Goal: Information Seeking & Learning: Learn about a topic

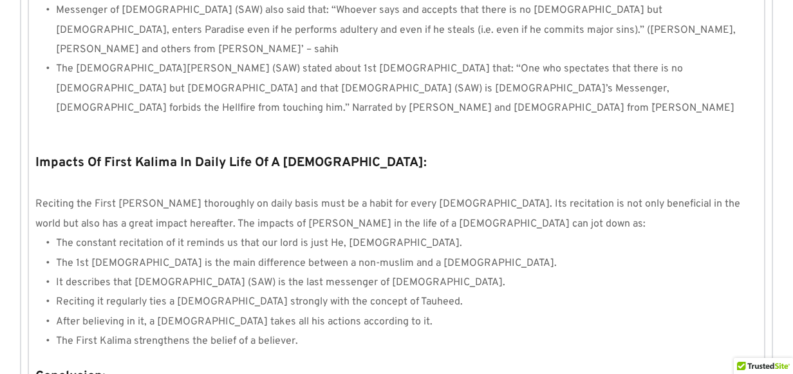
scroll to position [1281, 0]
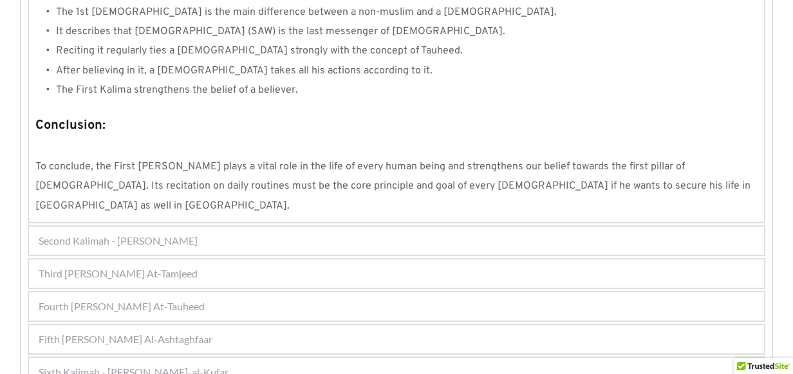
click at [299, 325] on div "Fifth [PERSON_NAME] Al-Ashtaghfaar" at bounding box center [396, 339] width 735 height 28
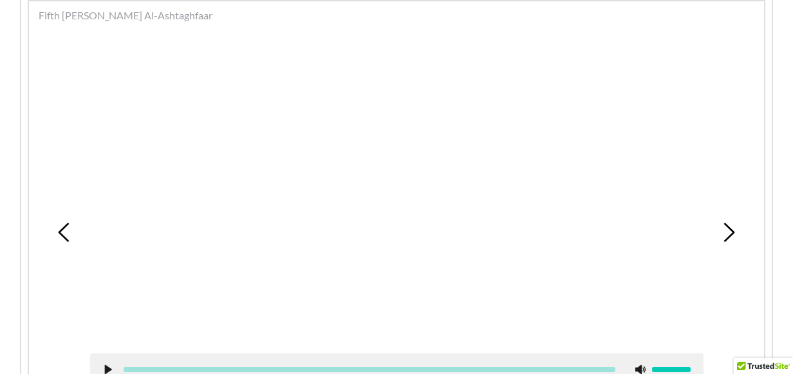
scroll to position [444, 0]
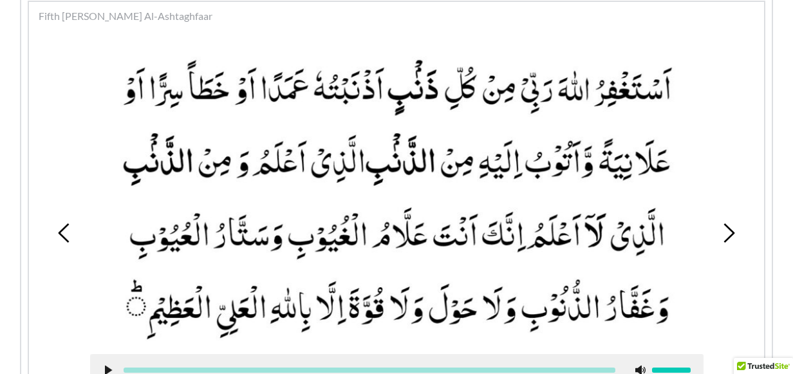
click at [452, 191] on picture at bounding box center [397, 197] width 614 height 290
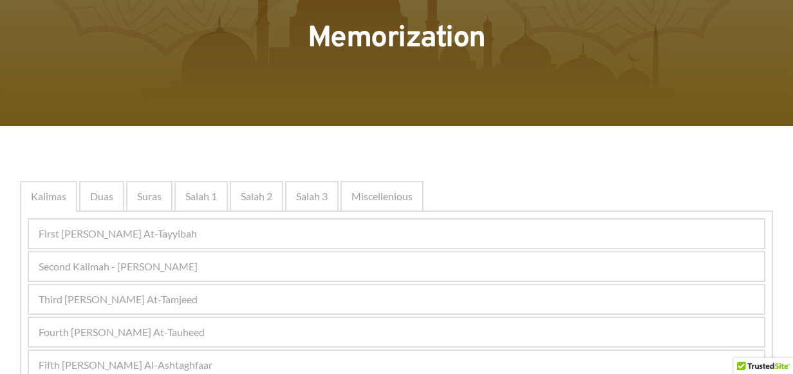
scroll to position [193, 0]
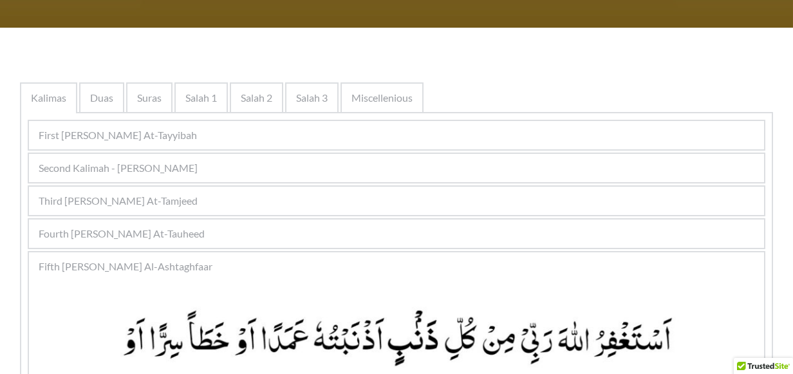
click at [235, 140] on div "First Kalimah - Kalimah At-Tayyibah" at bounding box center [396, 135] width 735 height 28
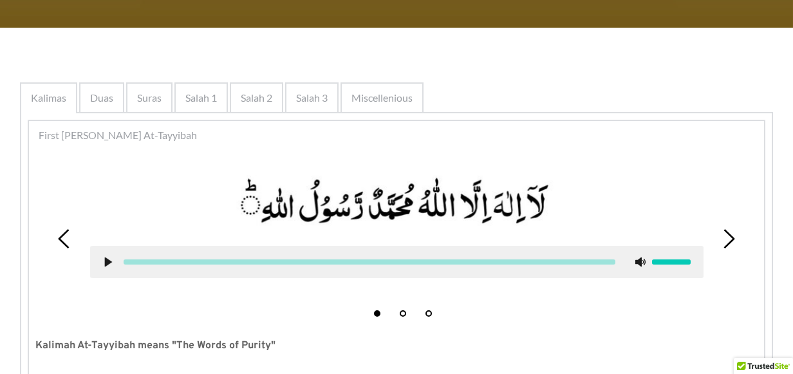
click at [103, 263] on icon at bounding box center [108, 262] width 10 height 10
click at [107, 259] on icon at bounding box center [108, 262] width 10 height 10
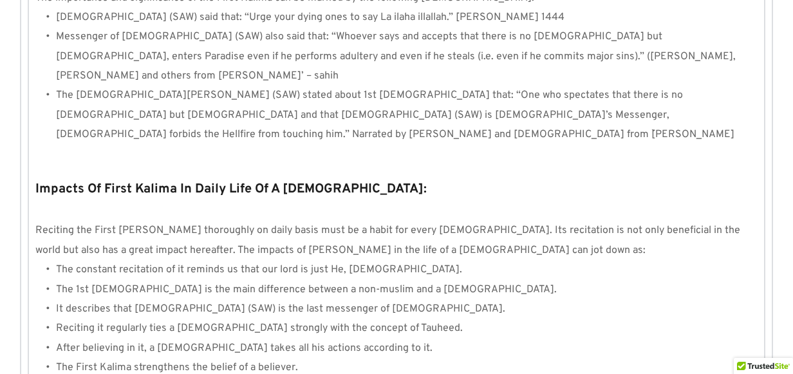
scroll to position [1030, 0]
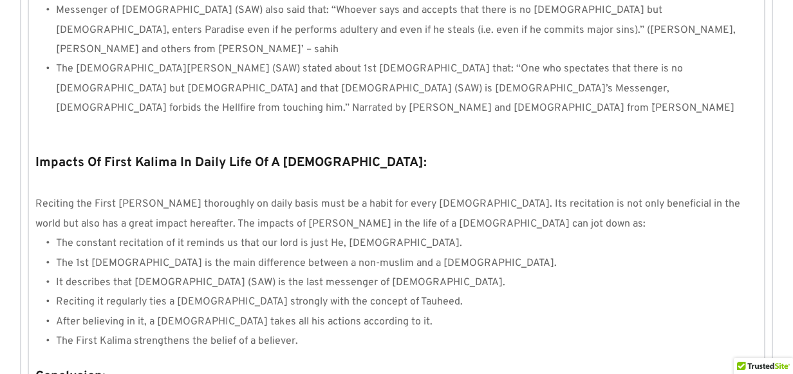
click at [297, 292] on li "Reciting it regularly ties a Muslim strongly with the concept of Tauheed." at bounding box center [407, 301] width 702 height 19
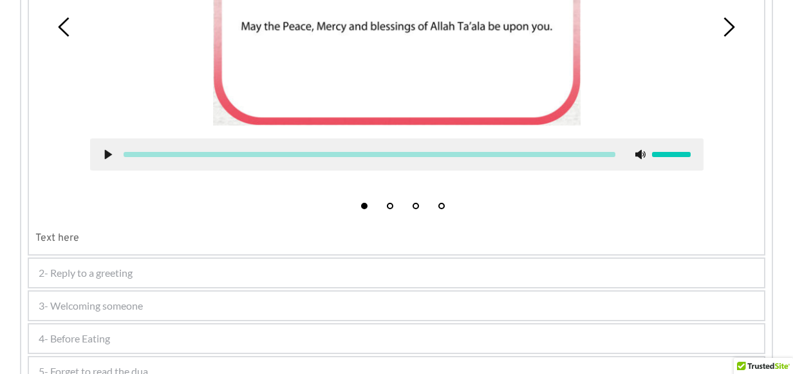
scroll to position [515, 0]
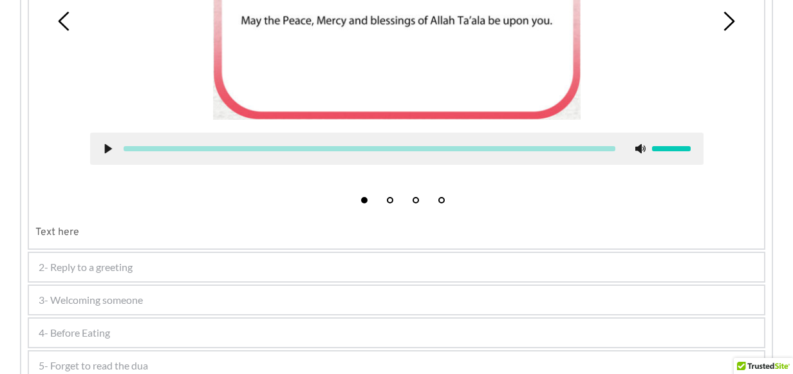
click at [55, 125] on div "1 2 3 4" at bounding box center [396, 21] width 722 height 377
